Goal: Feedback & Contribution: Leave review/rating

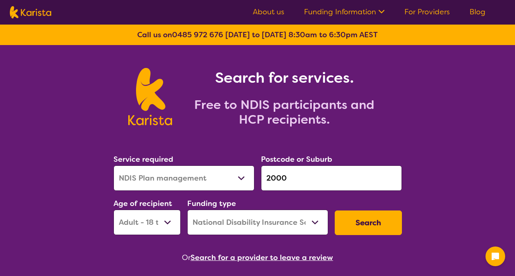
select select "NDIS Plan management"
select select "AD"
select select "NDIS"
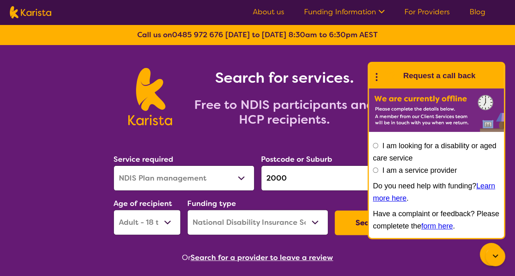
click at [493, 255] on icon at bounding box center [495, 257] width 10 height 10
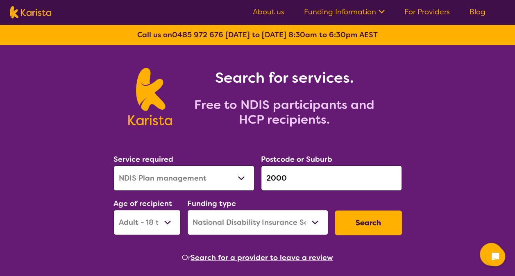
click at [366, 220] on button "Search" at bounding box center [368, 223] width 67 height 25
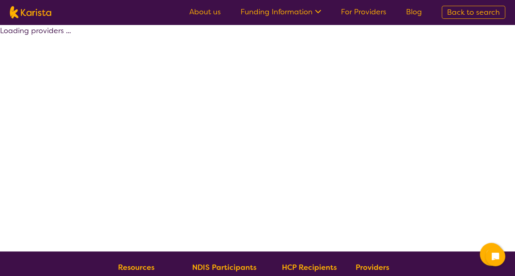
select select "by_score"
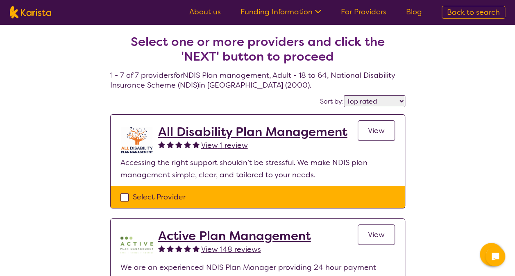
click at [295, 134] on h2 "All Disability Plan Management" at bounding box center [252, 132] width 189 height 15
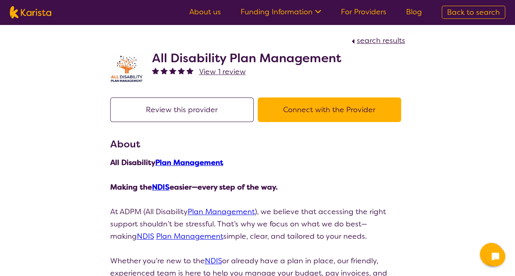
click at [209, 116] on button "Review this provider" at bounding box center [181, 110] width 143 height 25
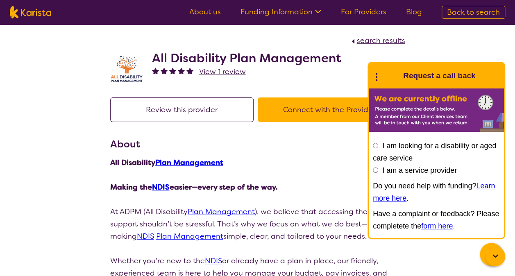
click at [499, 259] on icon at bounding box center [495, 257] width 10 height 10
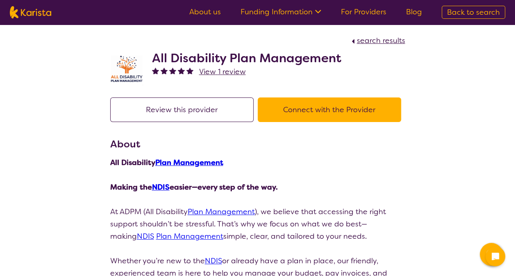
click at [220, 73] on span "View 1 review" at bounding box center [222, 72] width 47 height 10
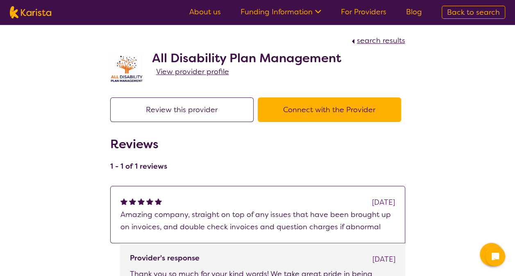
click at [178, 70] on span "View provider profile" at bounding box center [192, 72] width 73 height 10
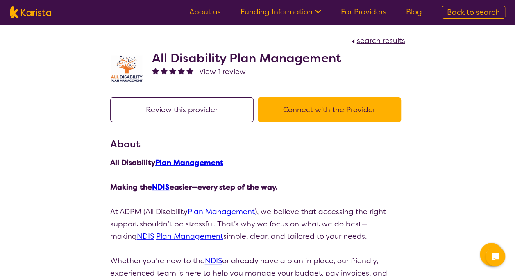
scroll to position [2, 0]
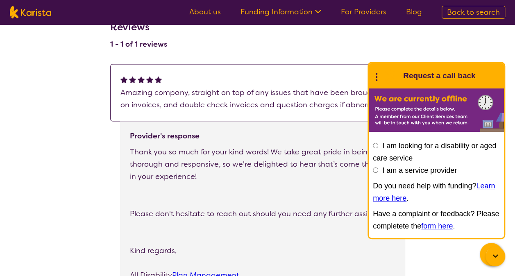
scroll to position [568, 0]
click at [497, 258] on icon at bounding box center [495, 257] width 10 height 10
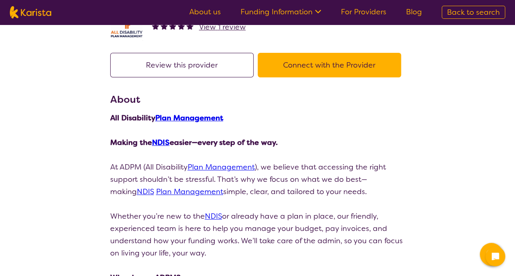
scroll to position [0, 0]
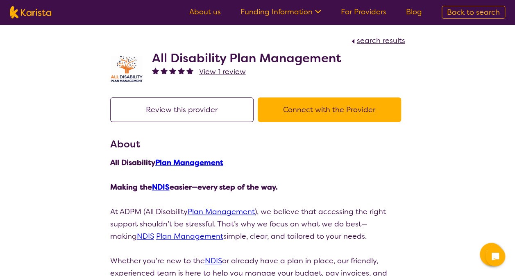
click at [191, 115] on button "Review this provider" at bounding box center [181, 110] width 143 height 25
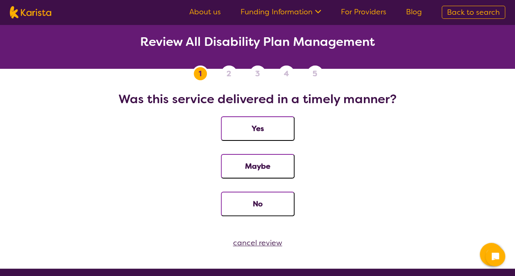
click at [257, 120] on button "Yes" at bounding box center [258, 128] width 74 height 25
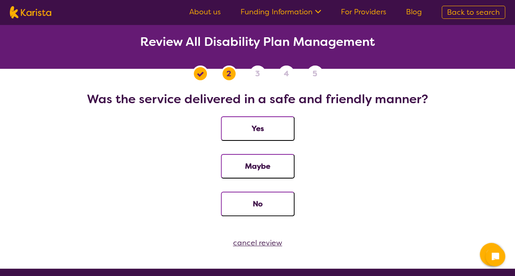
click at [243, 131] on button "Yes" at bounding box center [258, 128] width 74 height 25
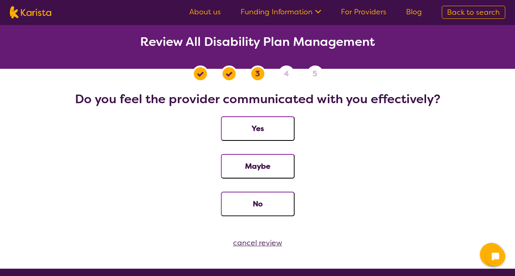
click at [244, 135] on button "Yes" at bounding box center [258, 128] width 74 height 25
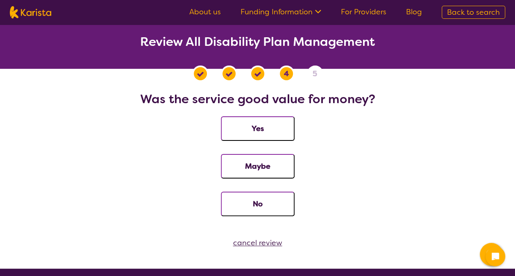
click at [233, 122] on button "Yes" at bounding box center [258, 128] width 74 height 25
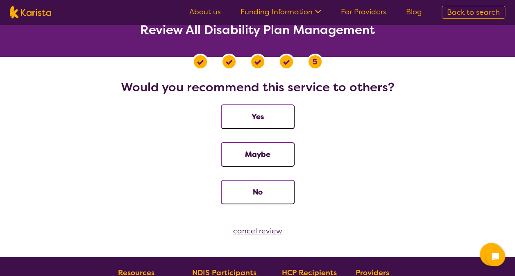
scroll to position [11, 0]
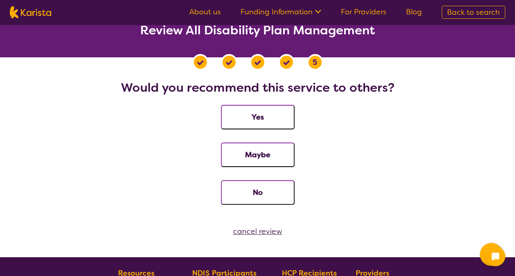
click at [283, 120] on button "Yes" at bounding box center [258, 117] width 74 height 25
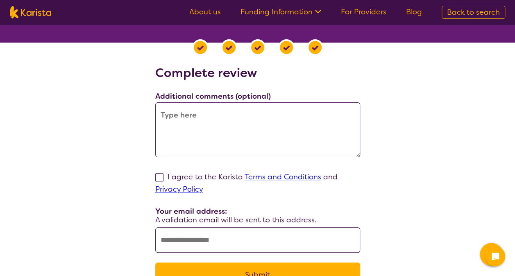
scroll to position [0, 0]
